Goal: Information Seeking & Learning: Learn about a topic

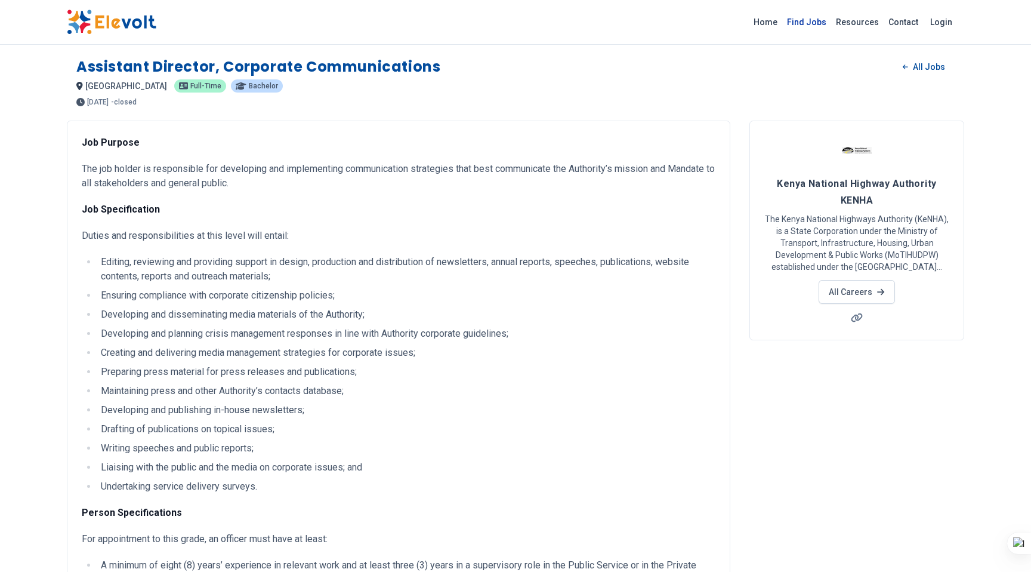
click at [816, 20] on link "Find Jobs" at bounding box center [806, 22] width 49 height 19
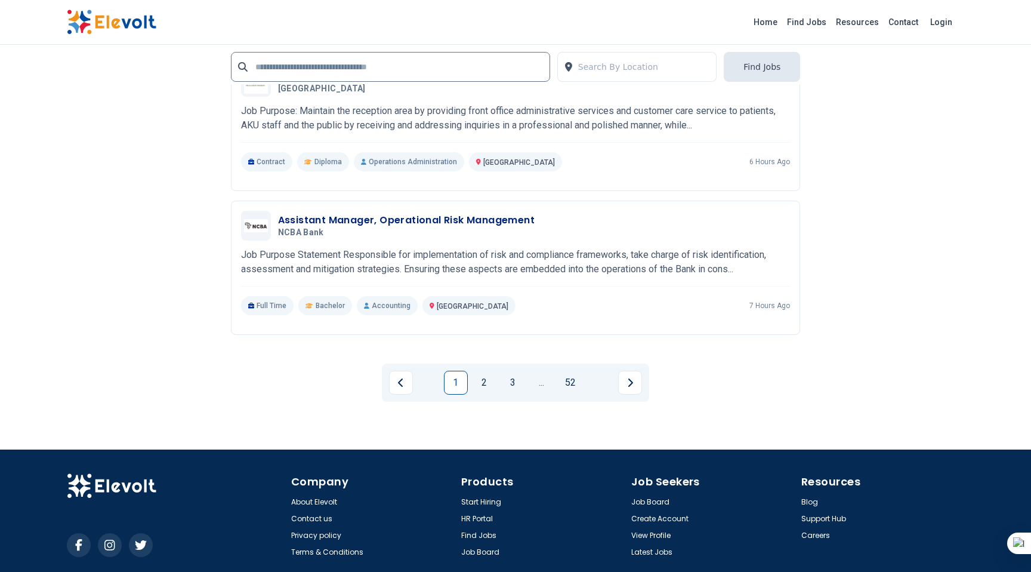
scroll to position [2638, 0]
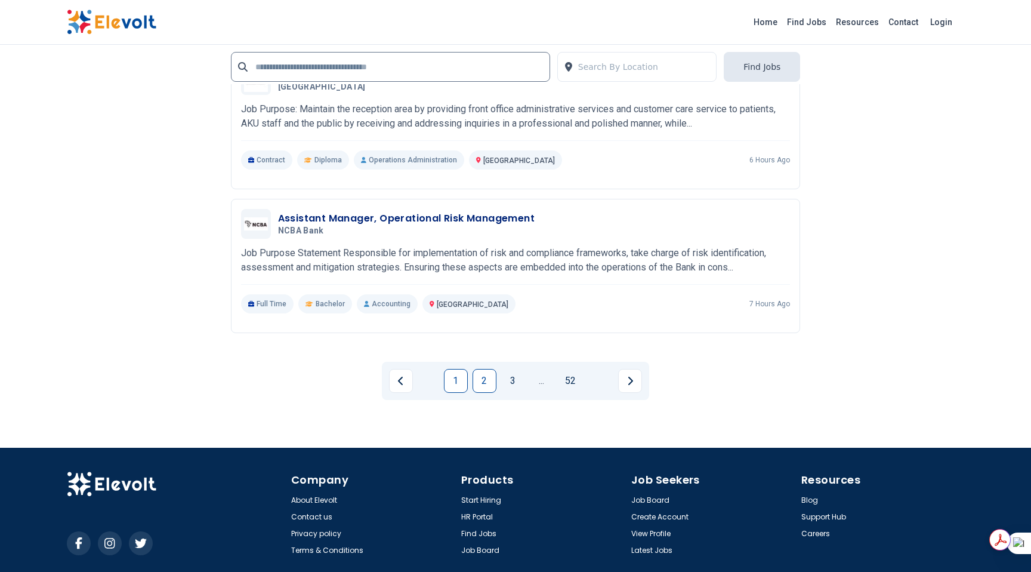
click at [484, 382] on link "2" at bounding box center [485, 381] width 24 height 24
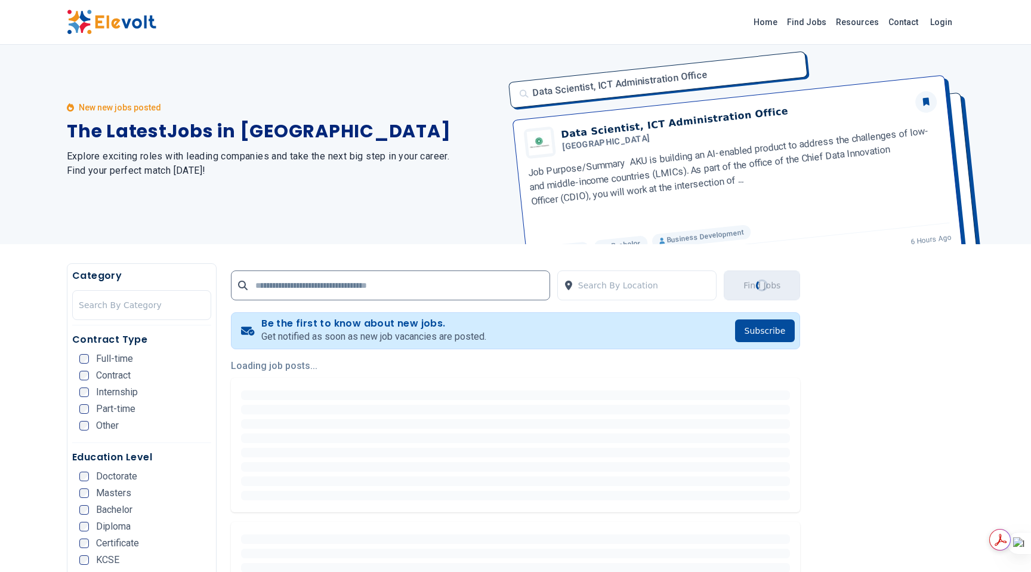
scroll to position [0, 0]
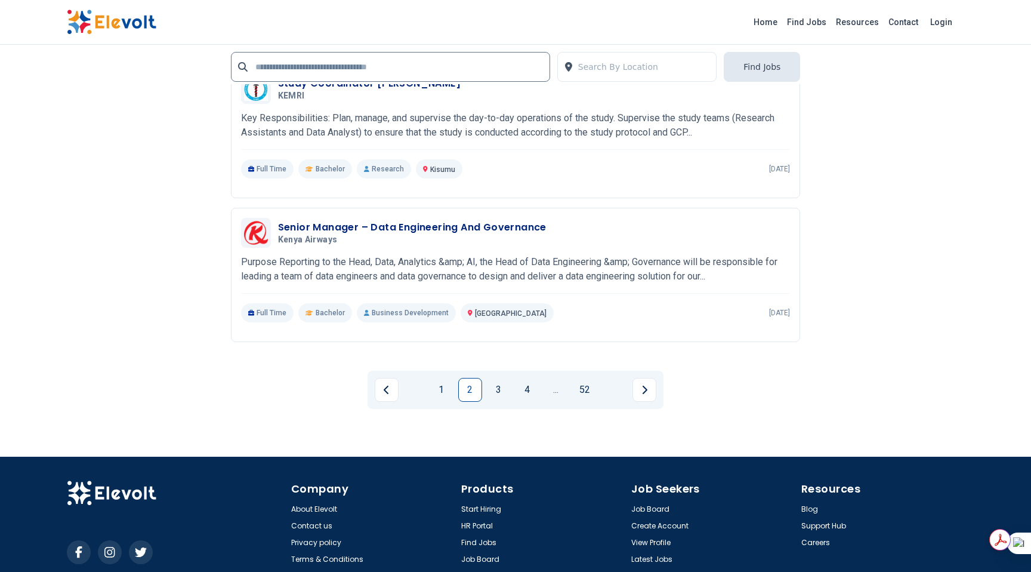
scroll to position [2620, 0]
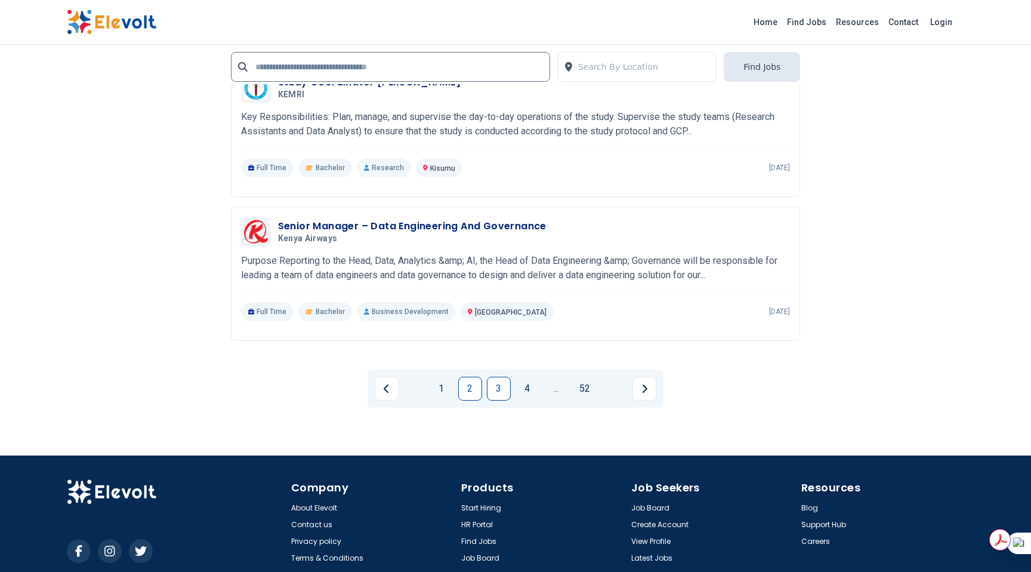
click at [499, 388] on link "3" at bounding box center [499, 388] width 24 height 24
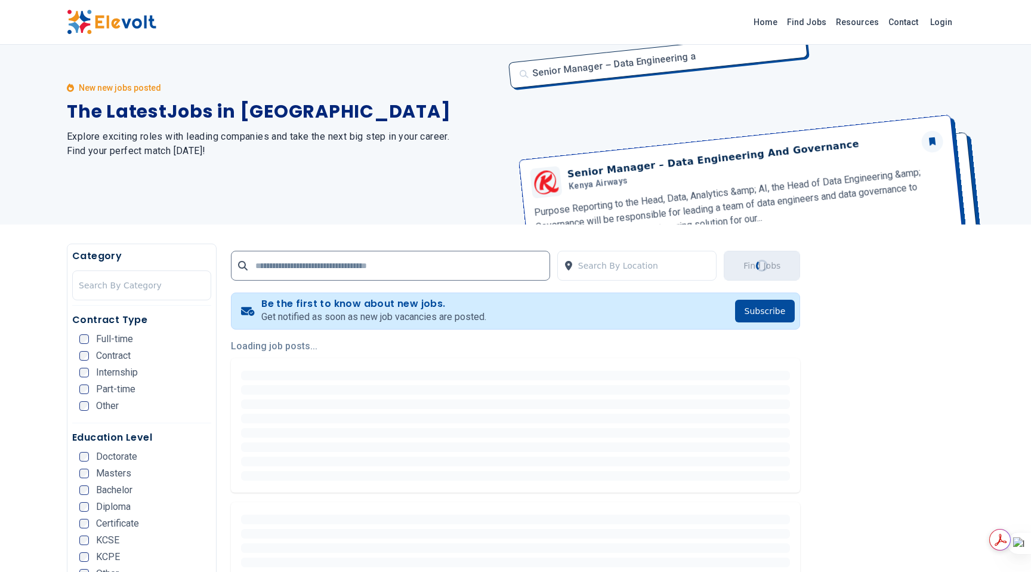
scroll to position [0, 0]
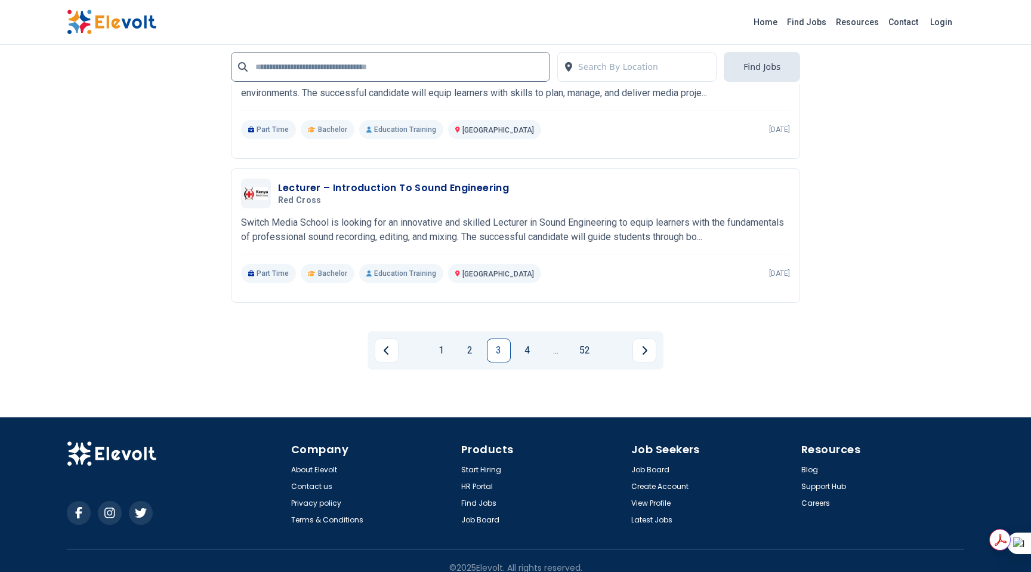
scroll to position [2672, 0]
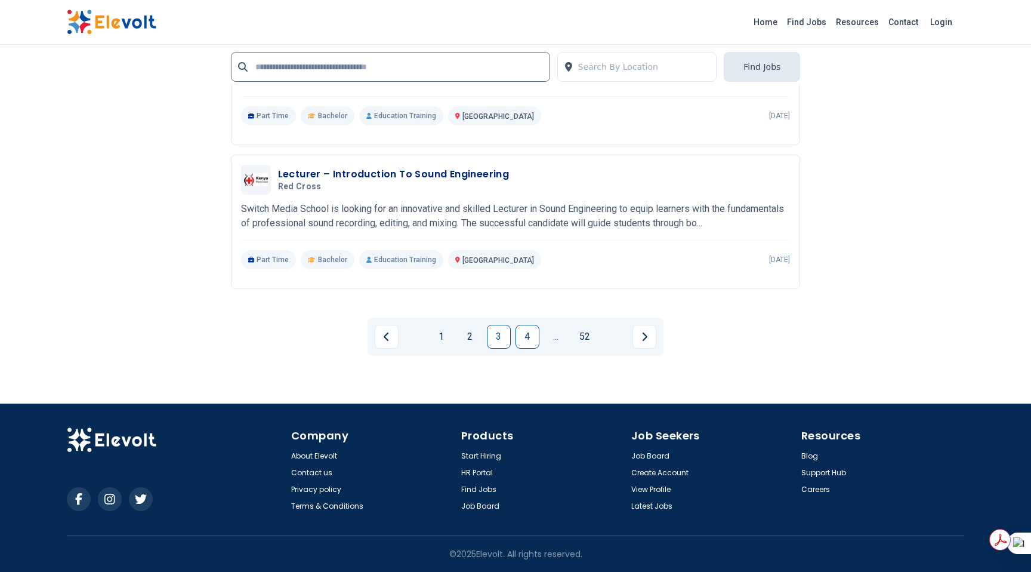
click at [533, 340] on link "4" at bounding box center [528, 337] width 24 height 24
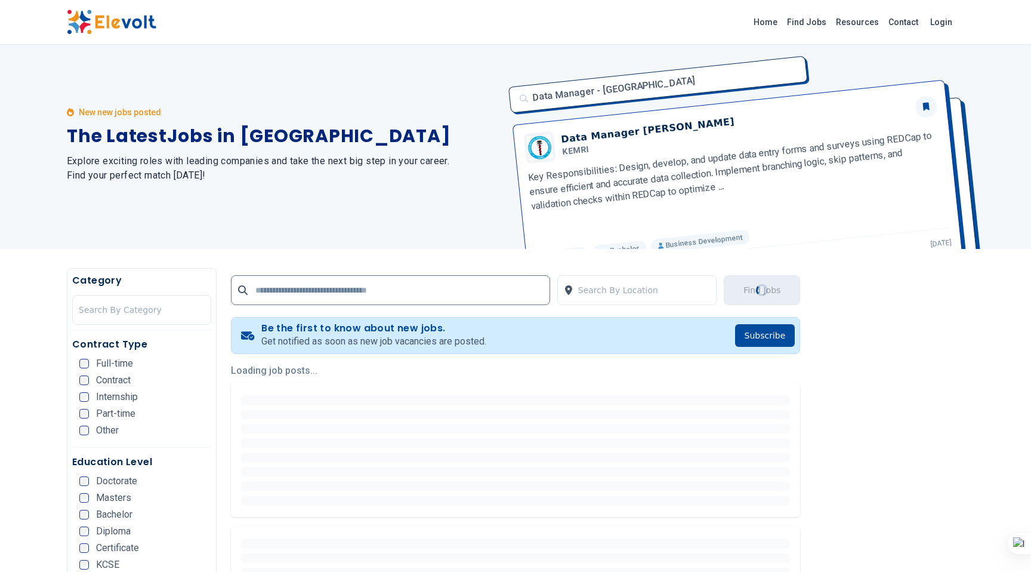
scroll to position [0, 0]
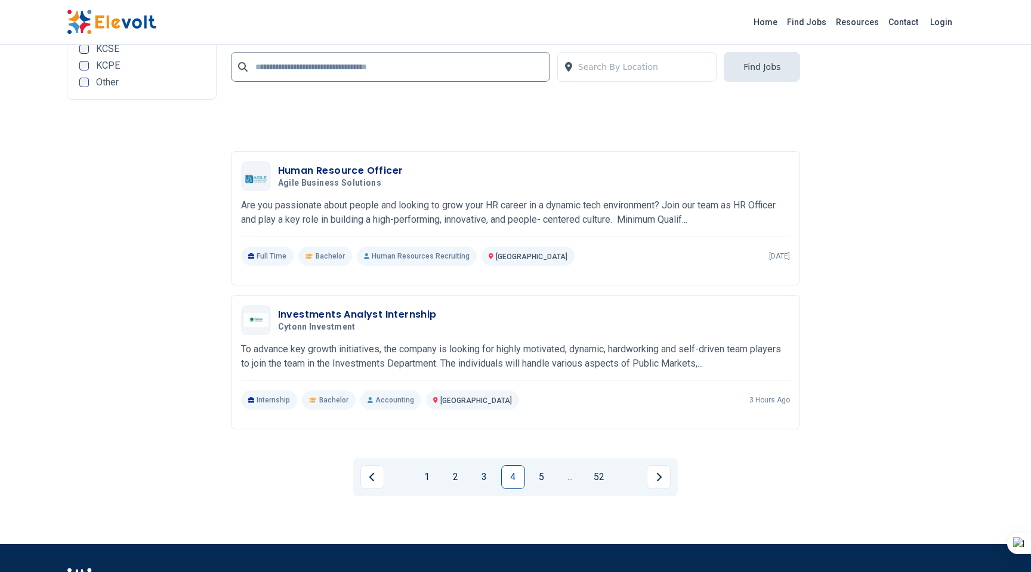
scroll to position [2521, 0]
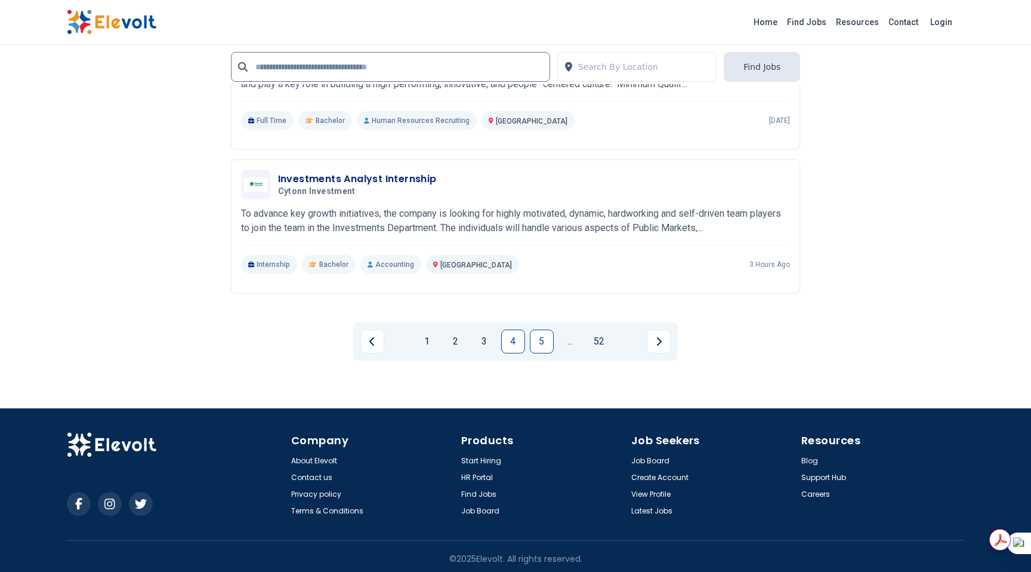
click at [548, 337] on link "5" at bounding box center [542, 341] width 24 height 24
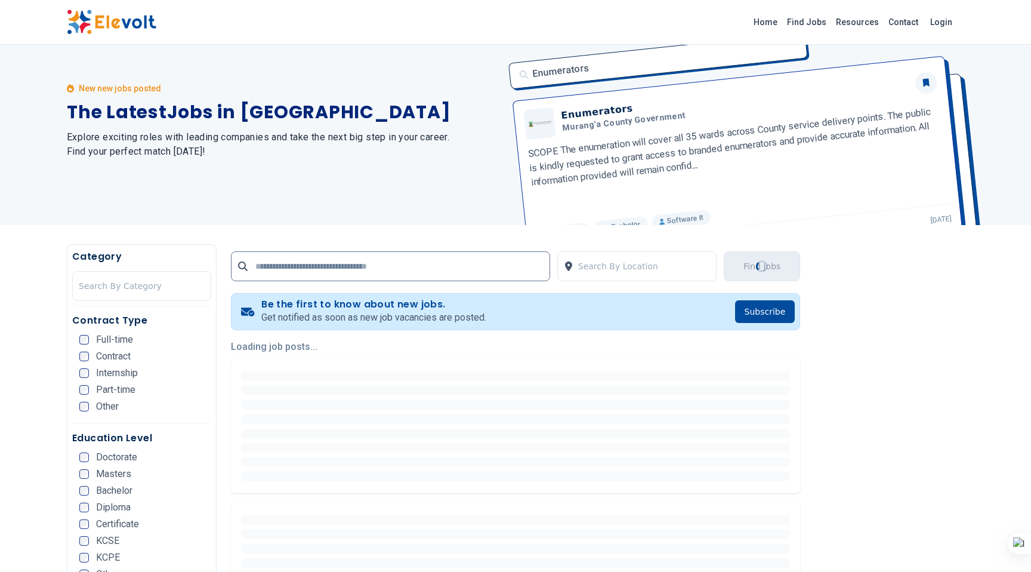
scroll to position [0, 0]
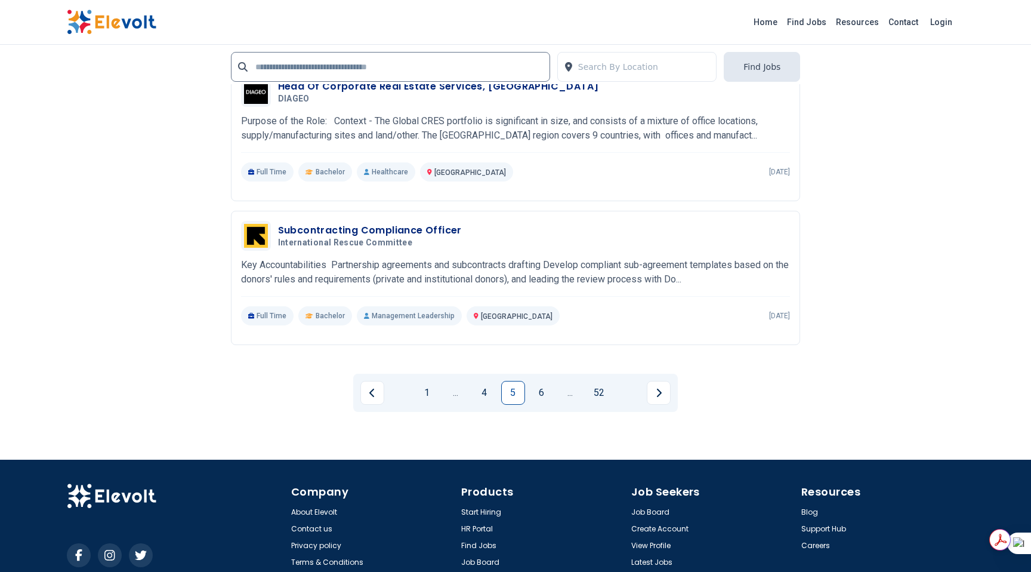
scroll to position [2511, 0]
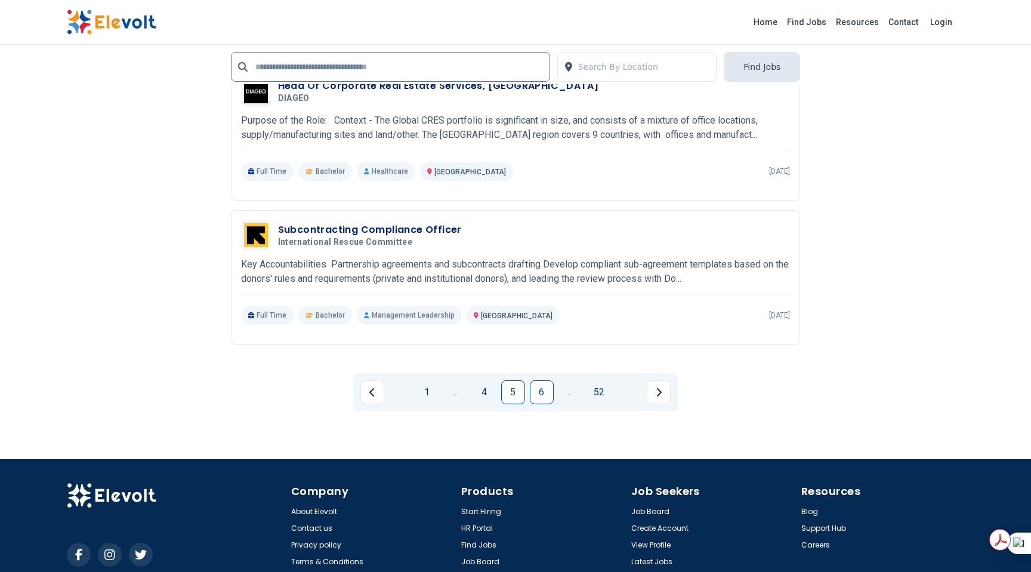
click at [547, 393] on link "6" at bounding box center [542, 392] width 24 height 24
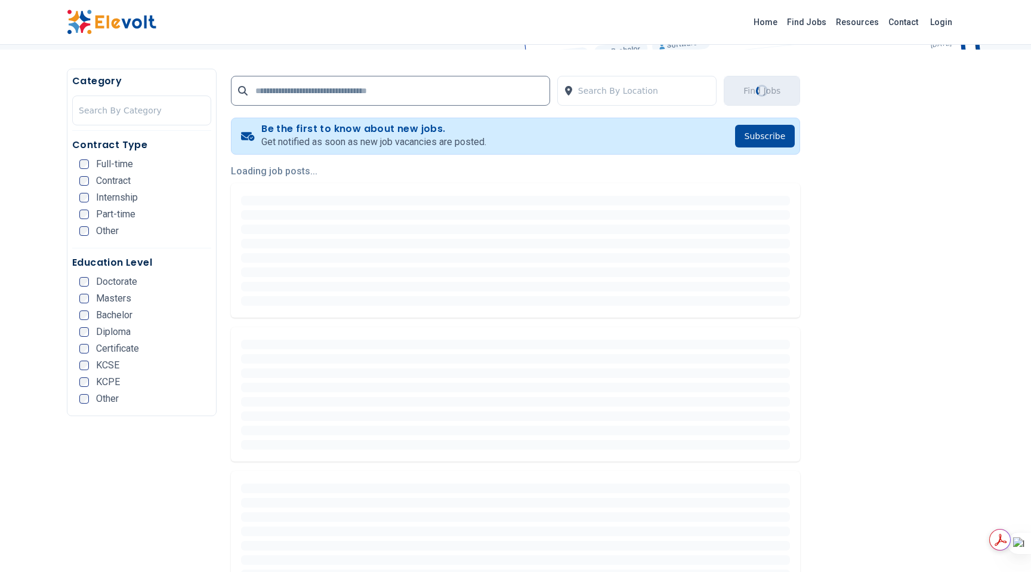
scroll to position [0, 0]
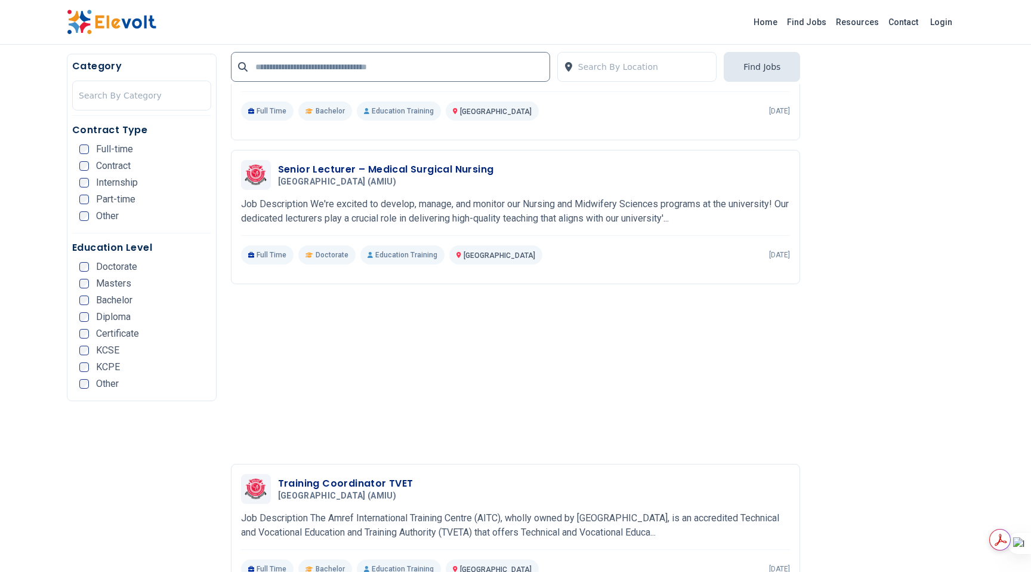
scroll to position [1520, 0]
